Goal: Task Accomplishment & Management: Complete application form

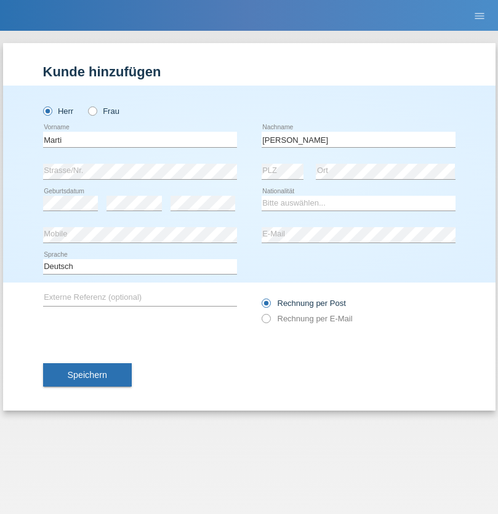
type input "[PERSON_NAME]"
select select "CH"
select select "en"
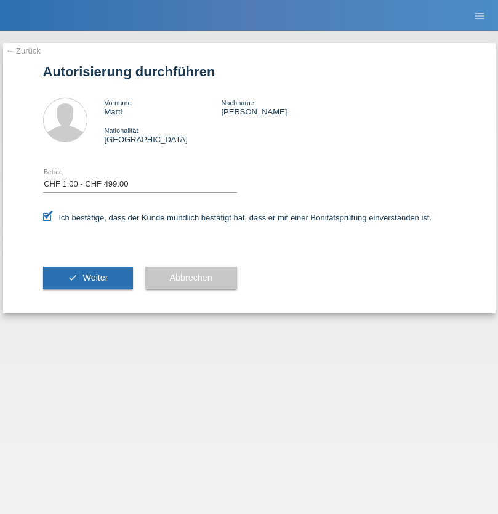
select select "1"
click at [87, 278] on span "Weiter" at bounding box center [95, 278] width 25 height 10
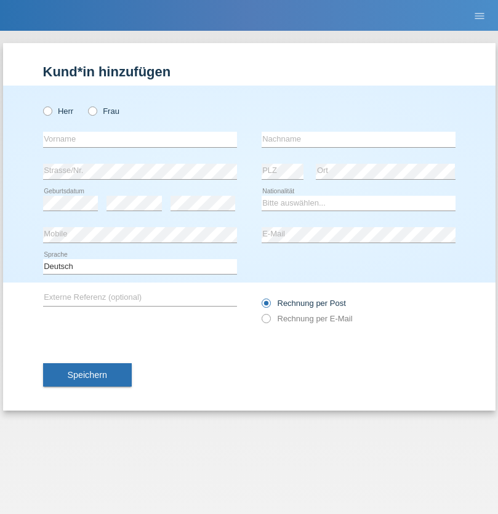
radio input "true"
click at [140, 139] on input "text" at bounding box center [140, 139] width 194 height 15
type input "Faton"
click at [359, 139] on input "text" at bounding box center [359, 139] width 194 height 15
type input "Gashi"
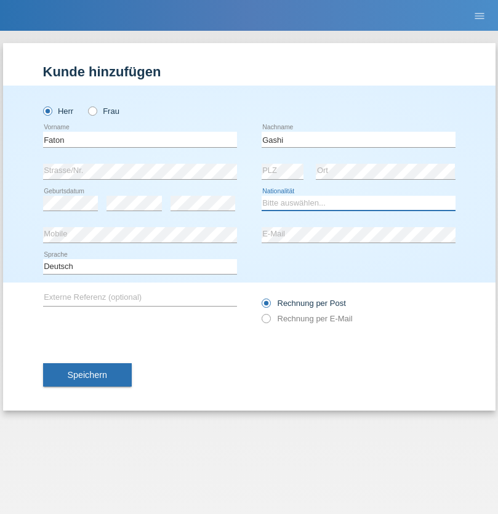
select select "XK"
select select "C"
select select "25"
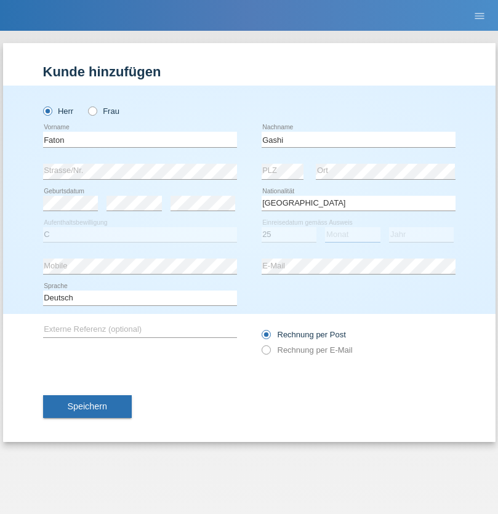
select select "01"
select select "1986"
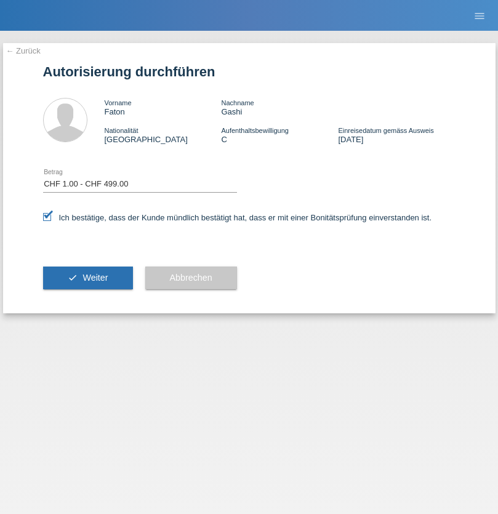
select select "1"
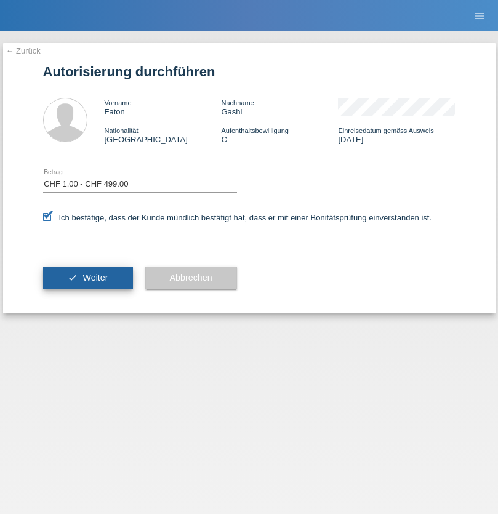
click at [87, 278] on span "Weiter" at bounding box center [95, 278] width 25 height 10
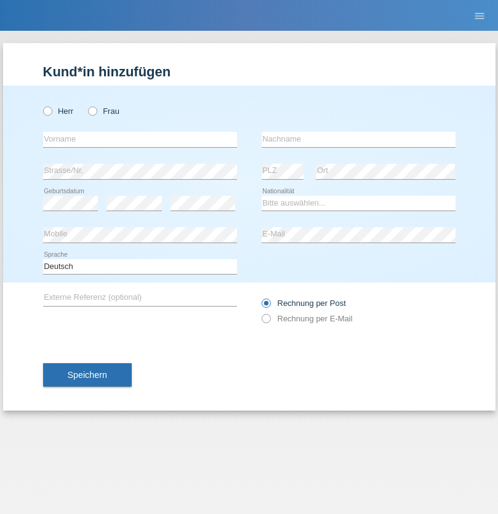
radio input "true"
click at [140, 139] on input "text" at bounding box center [140, 139] width 194 height 15
type input "Popaj"
click at [359, 139] on input "text" at bounding box center [359, 139] width 194 height 15
type input "Milot"
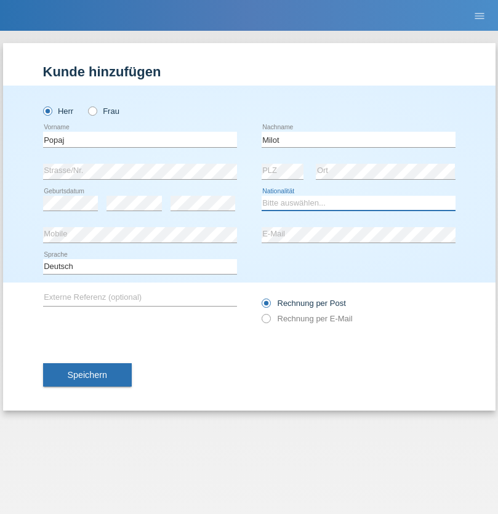
select select "XK"
select select "C"
select select "15"
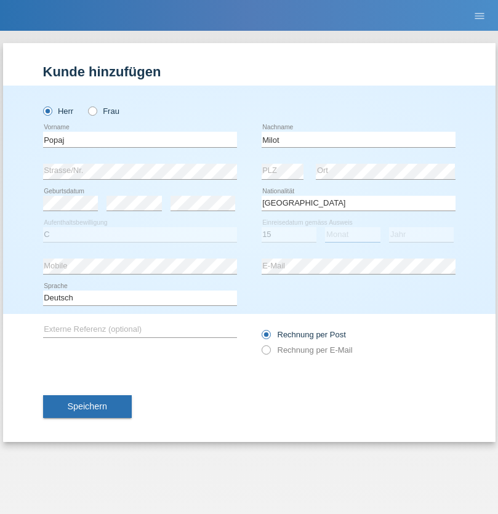
select select "02"
select select "2016"
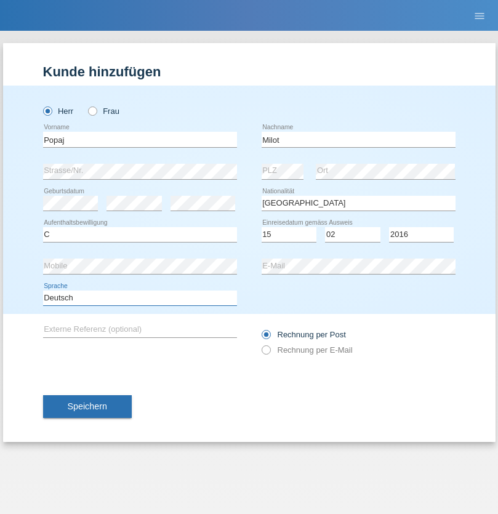
select select "en"
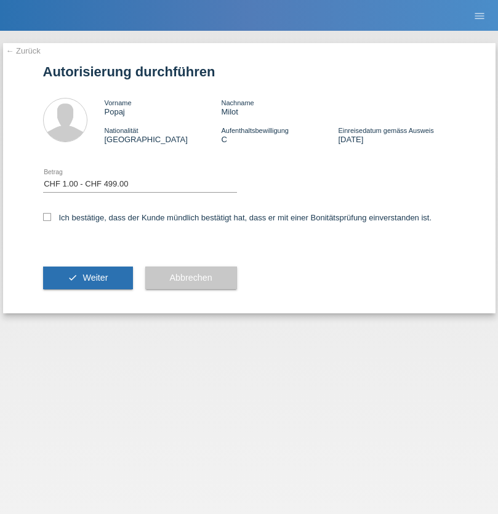
select select "1"
checkbox input "true"
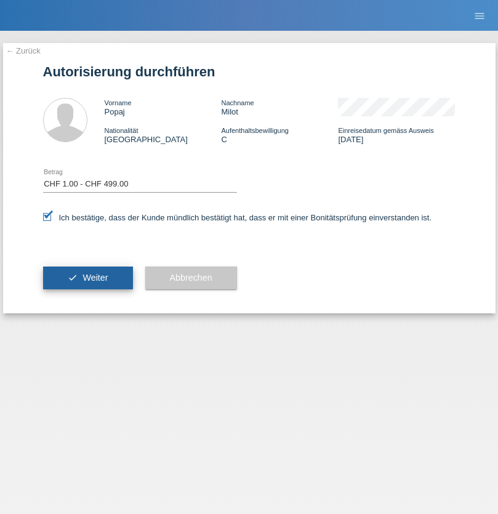
click at [87, 278] on span "Weiter" at bounding box center [95, 278] width 25 height 10
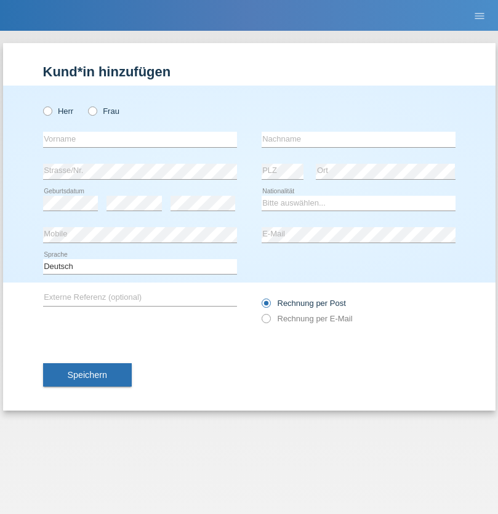
radio input "true"
click at [140, 139] on input "text" at bounding box center [140, 139] width 194 height 15
type input "Diana"
click at [359, 139] on input "text" at bounding box center [359, 139] width 194 height 15
type input "Baloh"
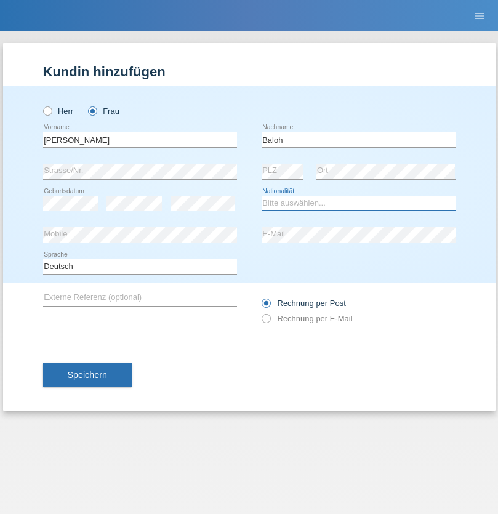
select select "CH"
radio input "true"
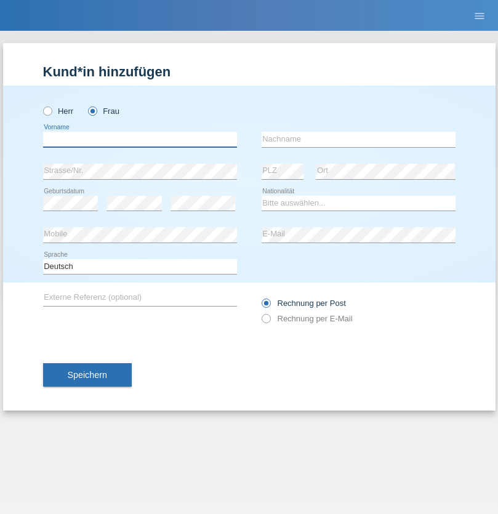
click at [140, 139] on input "text" at bounding box center [140, 139] width 194 height 15
type input "Cornea"
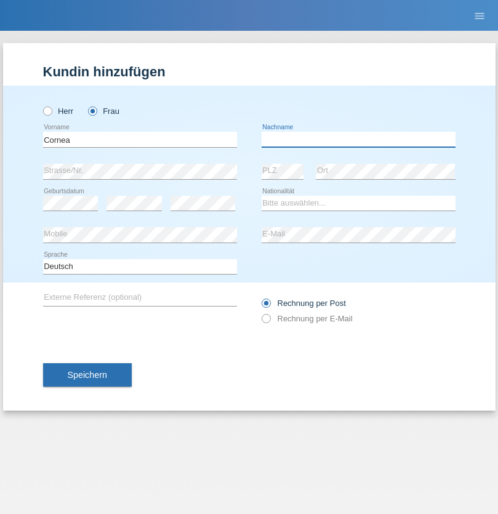
click at [359, 139] on input "text" at bounding box center [359, 139] width 194 height 15
type input "[PERSON_NAME] [PERSON_NAME]"
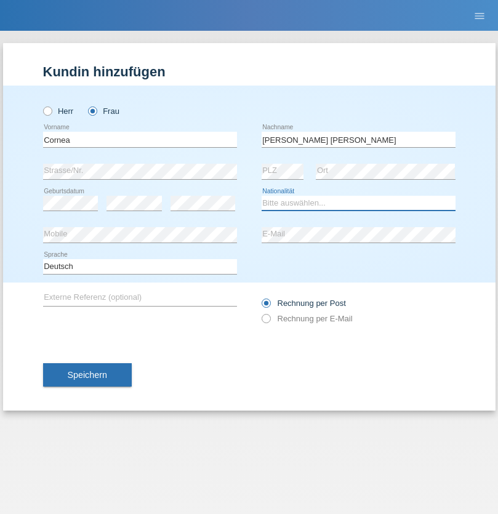
select select "RO"
select select "C"
select select "15"
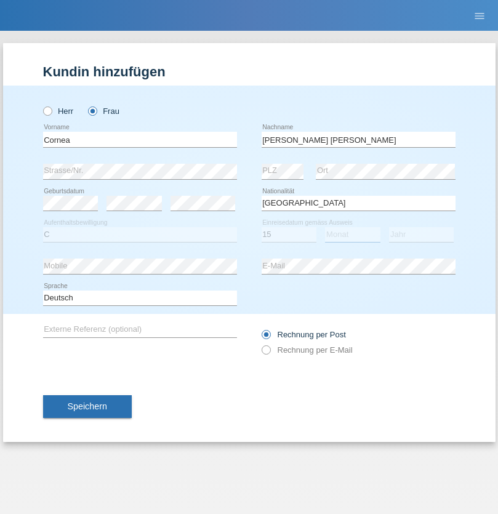
select select "07"
select select "2018"
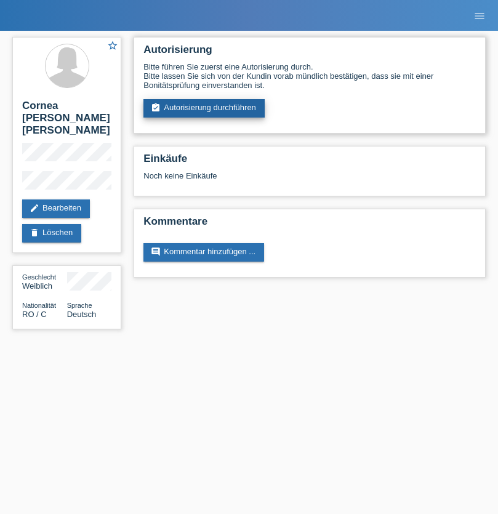
click at [205, 108] on link "assignment_turned_in Autorisierung durchführen" at bounding box center [204, 108] width 121 height 18
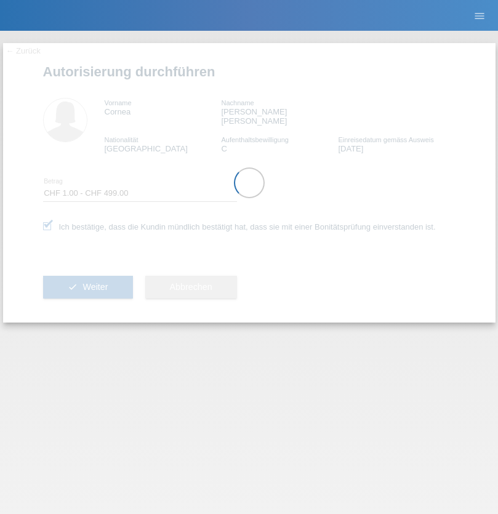
select select "1"
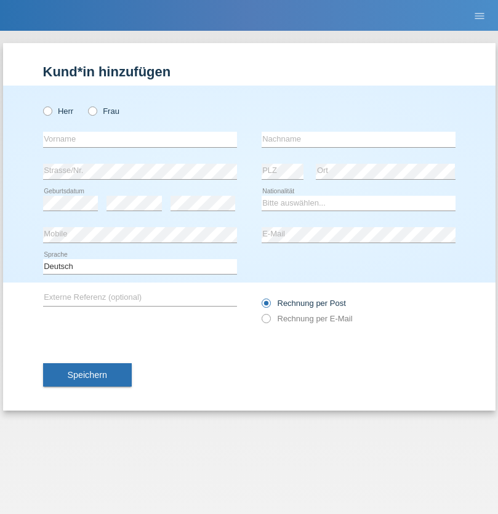
radio input "true"
click at [140, 139] on input "text" at bounding box center [140, 139] width 194 height 15
type input "Cornea"
click at [359, 139] on input "text" at bounding box center [359, 139] width 194 height 15
type input "Alin"
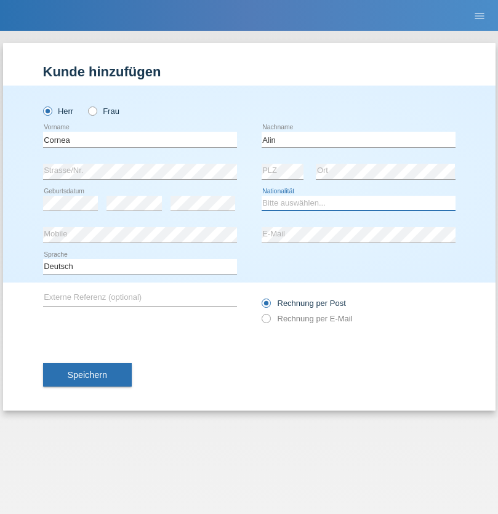
select select "RO"
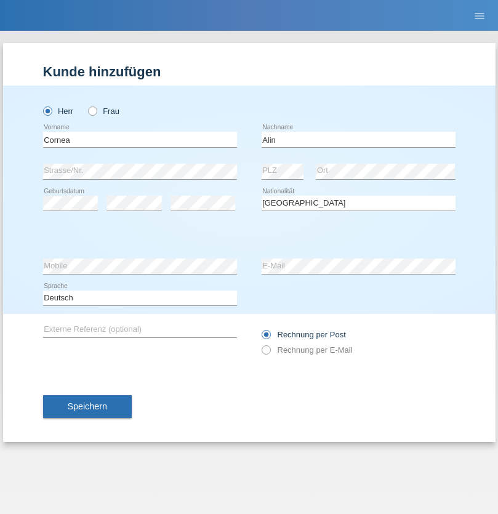
select select "C"
select select "25"
select select "03"
select select "2013"
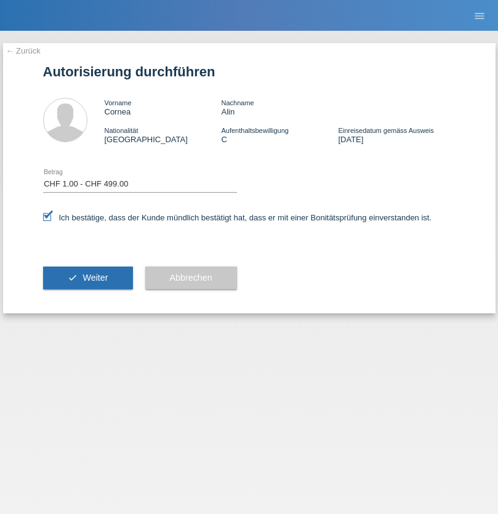
select select "1"
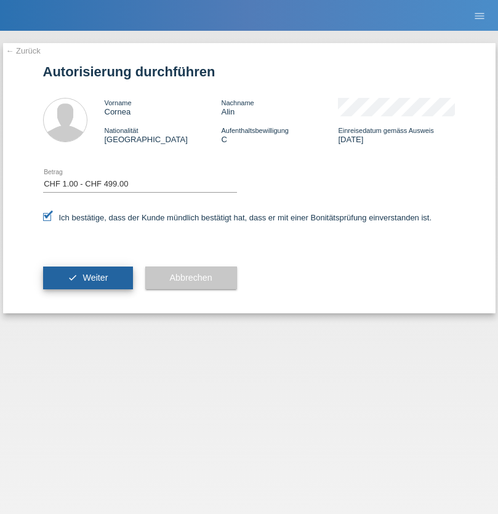
click at [87, 278] on span "Weiter" at bounding box center [95, 278] width 25 height 10
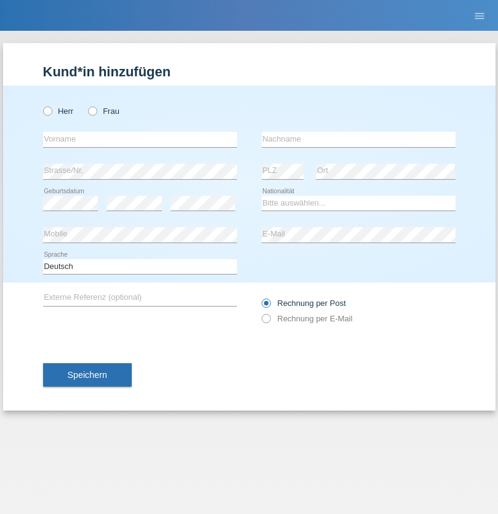
radio input "true"
click at [140, 139] on input "text" at bounding box center [140, 139] width 194 height 15
type input "[PERSON_NAME]"
click at [359, 139] on input "text" at bounding box center [359, 139] width 194 height 15
type input "Amaral"
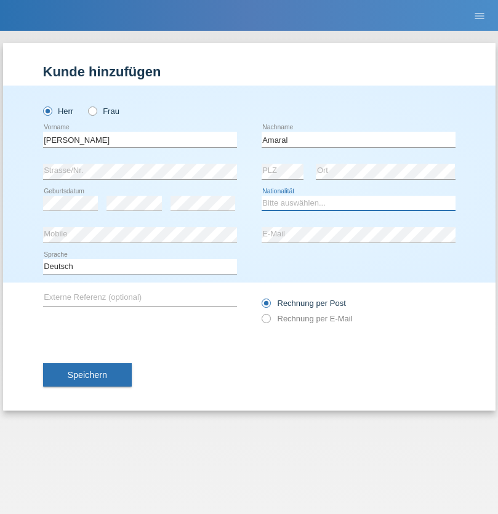
select select "PT"
select select "C"
select select "06"
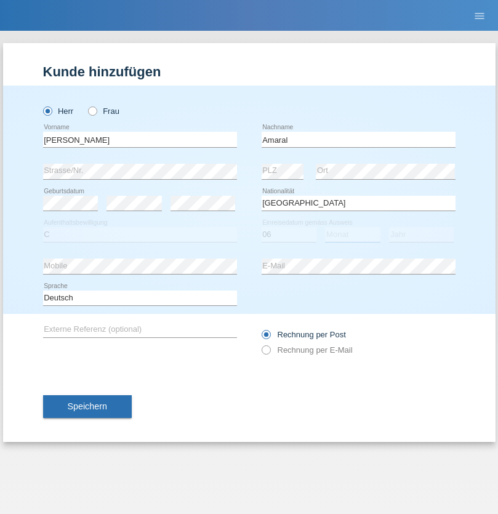
select select "09"
select select "2021"
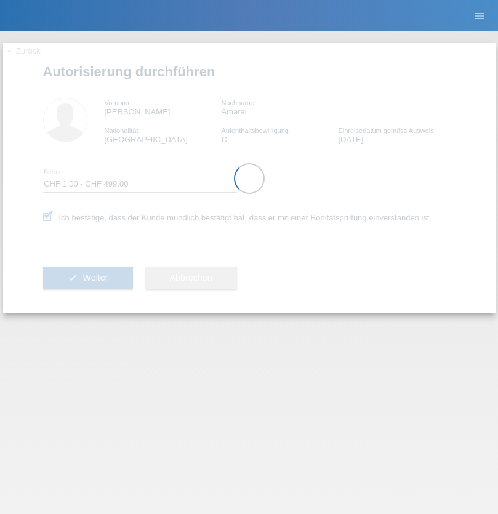
select select "1"
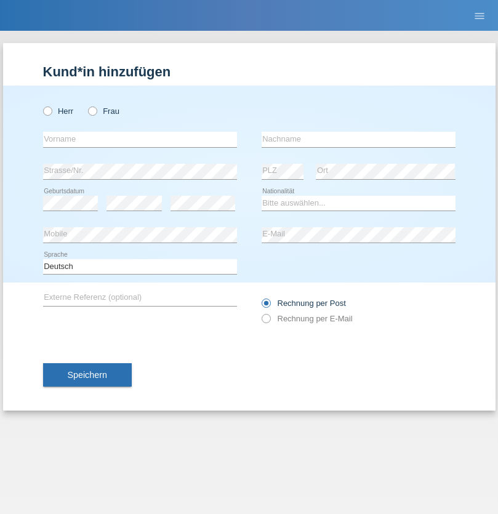
radio input "true"
click at [140, 139] on input "text" at bounding box center [140, 139] width 194 height 15
type input "Suada"
click at [359, 139] on input "text" at bounding box center [359, 139] width 194 height 15
type input "Fuss"
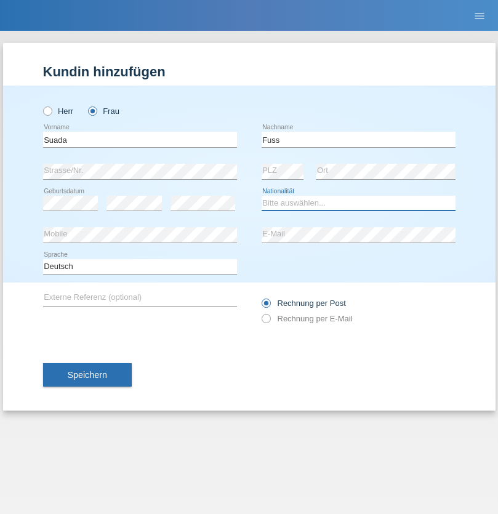
select select "AL"
select select "C"
select select "07"
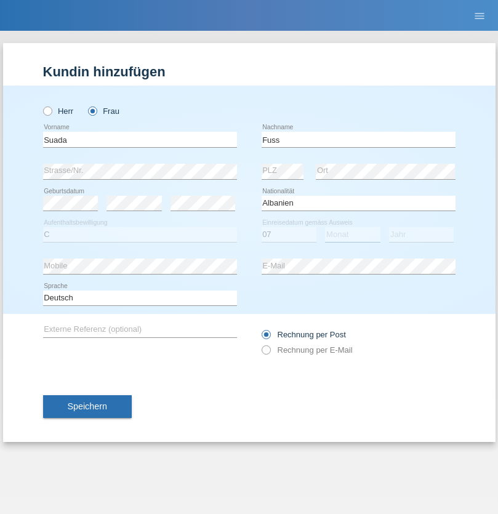
select select "06"
select select "1981"
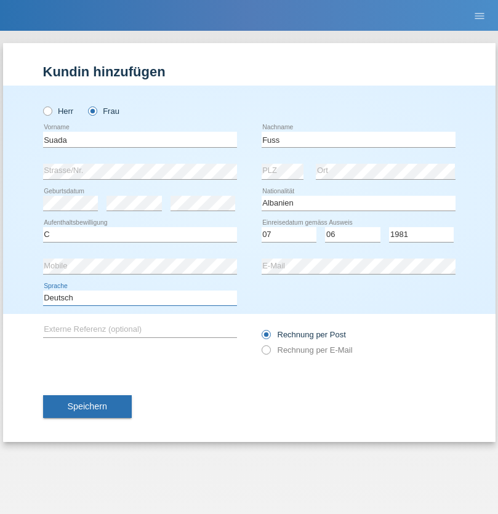
select select "en"
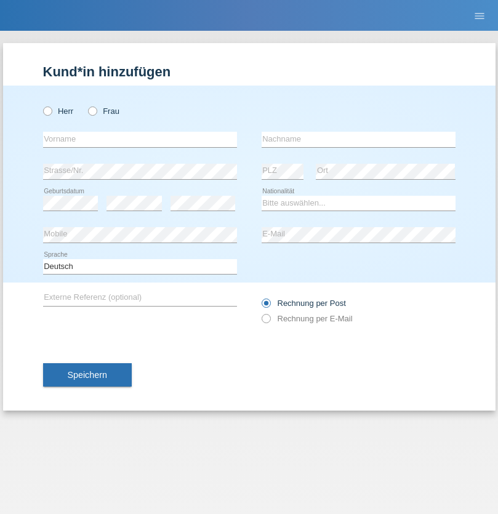
radio input "true"
click at [140, 139] on input "text" at bounding box center [140, 139] width 194 height 15
type input "guy"
click at [359, 139] on input "text" at bounding box center [359, 139] width 194 height 15
type input "massamba"
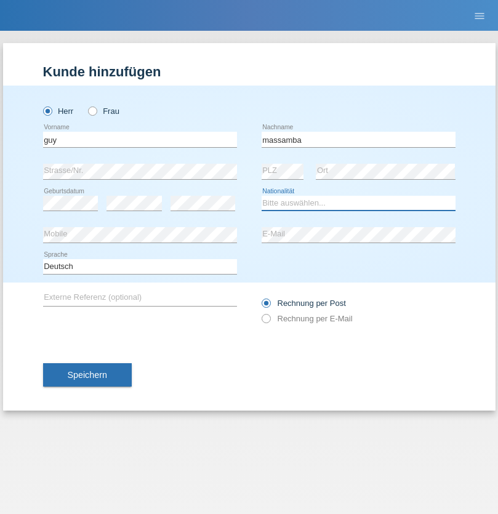
select select "CH"
radio input "true"
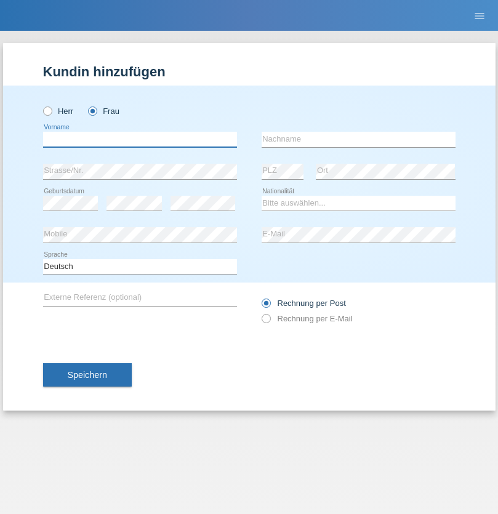
click at [140, 139] on input "text" at bounding box center [140, 139] width 194 height 15
type input "[PERSON_NAME]"
click at [359, 139] on input "text" at bounding box center [359, 139] width 194 height 15
type input "Marti"
select select "CH"
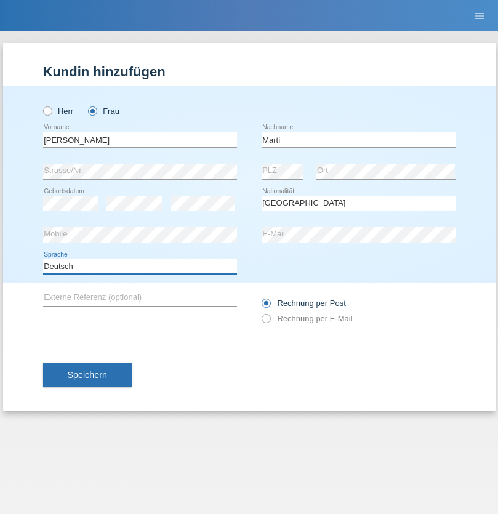
select select "en"
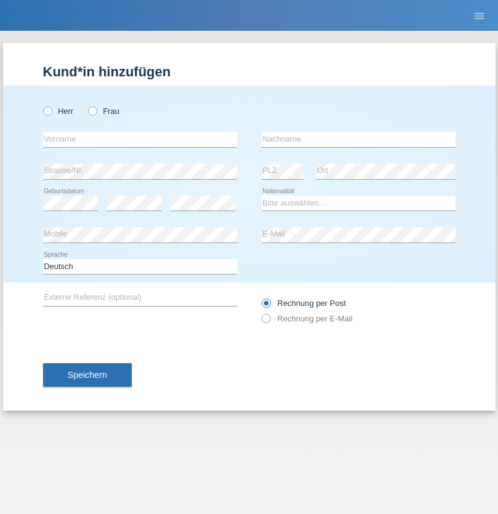
radio input "true"
click at [140, 139] on input "text" at bounding box center [140, 139] width 194 height 15
type input "Betim"
click at [359, 139] on input "text" at bounding box center [359, 139] width 194 height 15
type input "Alija"
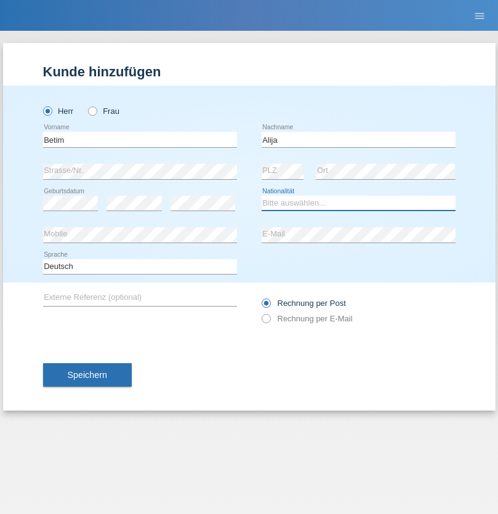
select select "MK"
select select "C"
select select "12"
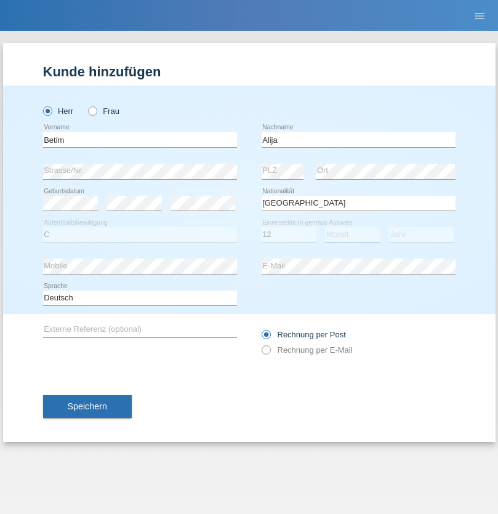
select select "08"
select select "2003"
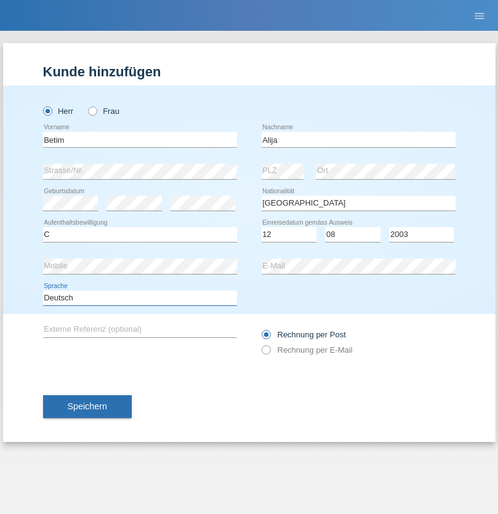
select select "en"
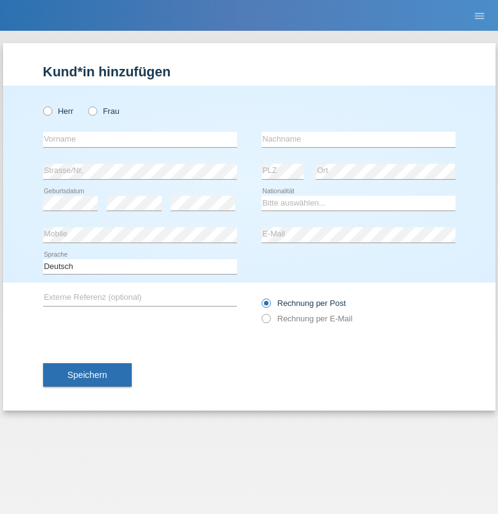
radio input "true"
click at [140, 139] on input "text" at bounding box center [140, 139] width 194 height 15
type input "Sasa"
click at [359, 139] on input "text" at bounding box center [359, 139] width 194 height 15
type input "Lazarevic"
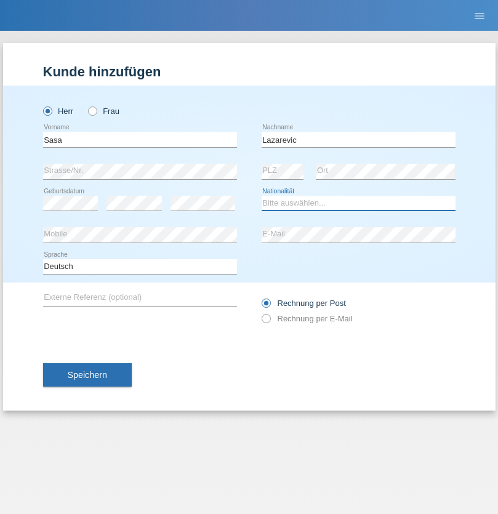
select select "RS"
select select "C"
select select "16"
select select "10"
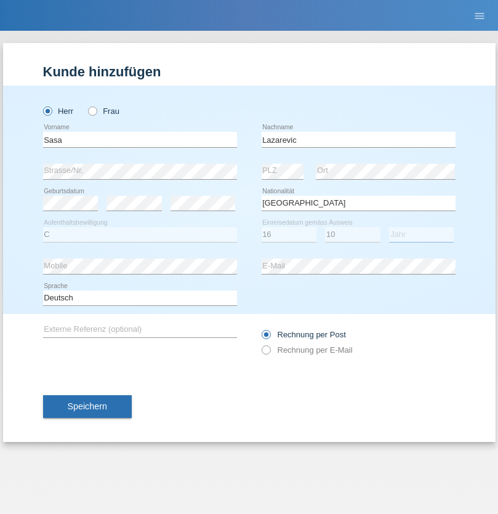
select select "1984"
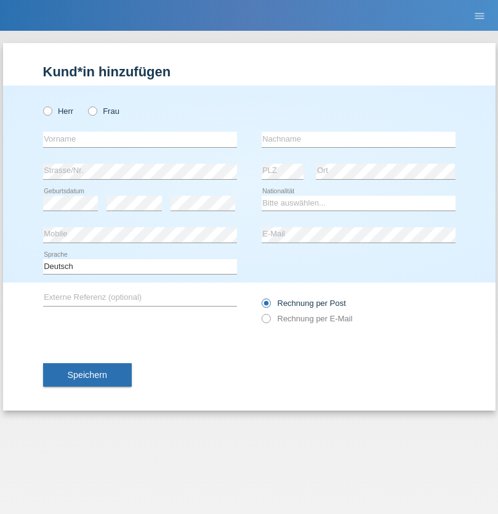
radio input "true"
click at [140, 139] on input "text" at bounding box center [140, 139] width 194 height 15
type input "kelmendi"
click at [359, 139] on input "text" at bounding box center [359, 139] width 194 height 15
type input "Edona"
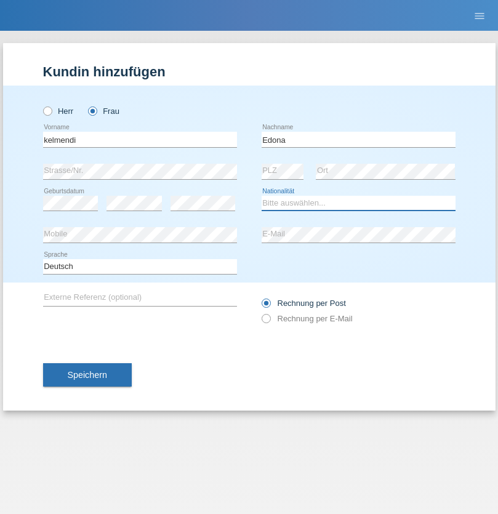
select select "XK"
select select "C"
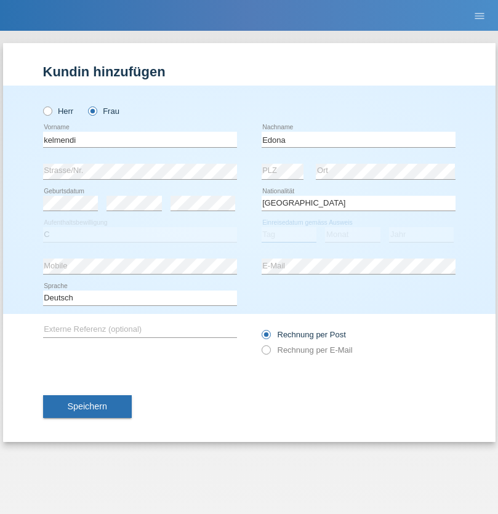
select select "23"
select select "09"
select select "2021"
